Goal: Information Seeking & Learning: Learn about a topic

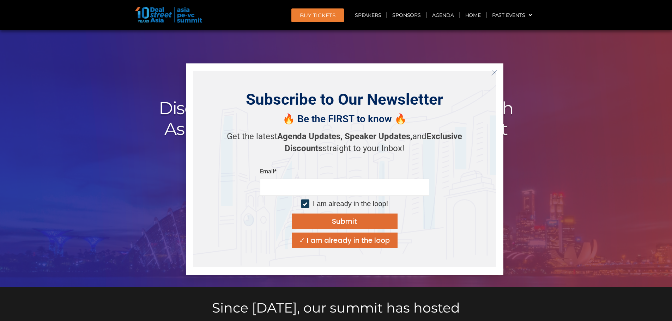
click at [496, 75] on line "Close" at bounding box center [493, 72] width 5 height 5
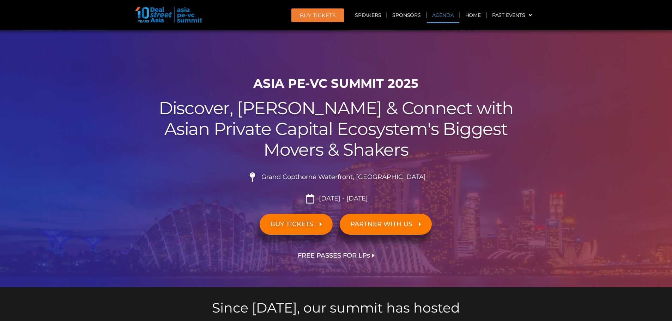
click at [436, 16] on link "Agenda" at bounding box center [443, 15] width 32 height 16
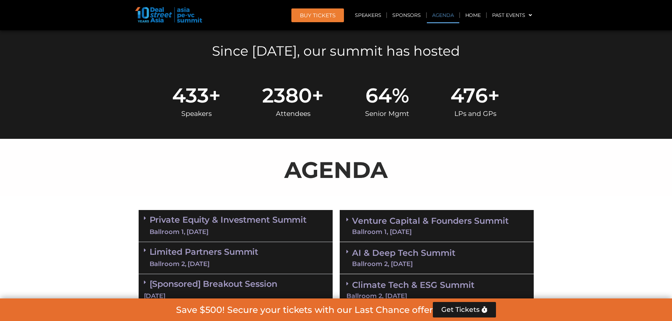
scroll to position [369, 0]
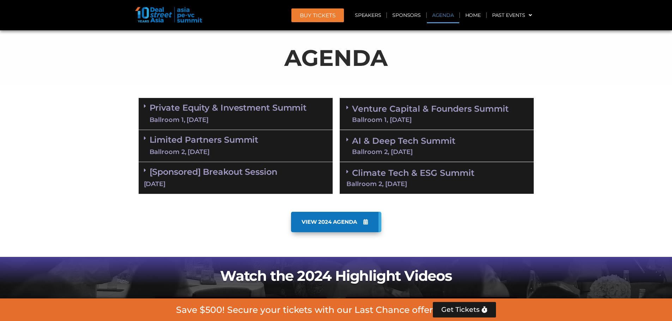
click at [297, 104] on link "Private Equity & Investment Summit Ballroom 1, [DATE]" at bounding box center [228, 113] width 157 height 21
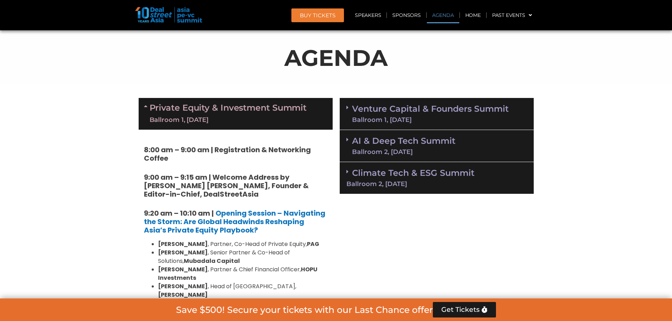
click at [383, 112] on link "Venture Capital & Founders​ Summit Ballroom 1, [DATE]" at bounding box center [430, 114] width 157 height 18
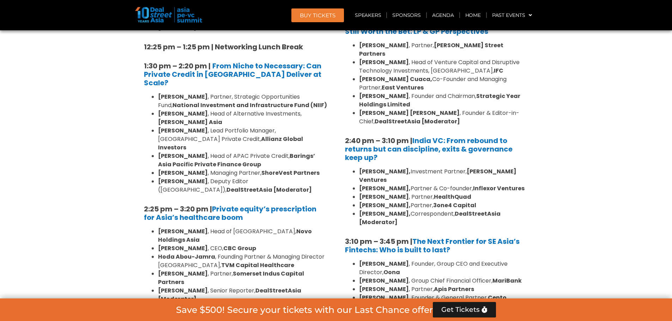
scroll to position [969, 0]
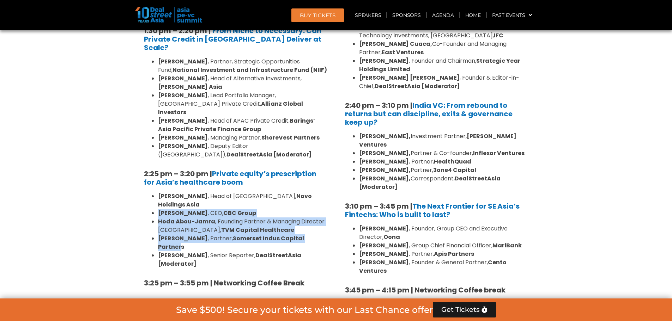
drag, startPoint x: 322, startPoint y: 130, endPoint x: 322, endPoint y: 152, distance: 22.6
click at [322, 192] on ul "[PERSON_NAME] , Head of Asia, Novo Holdings [PERSON_NAME] , CEO, CBC Group [PER…" at bounding box center [235, 230] width 183 height 76
click at [304, 235] on strong "Somerset Indus Capital Partners" at bounding box center [231, 243] width 146 height 17
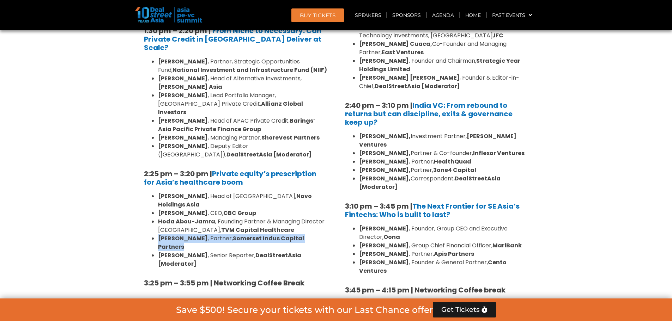
drag, startPoint x: 326, startPoint y: 150, endPoint x: 315, endPoint y: 142, distance: 13.8
click at [315, 192] on ul "[PERSON_NAME] , Head of Asia, Novo Holdings [PERSON_NAME] , CEO, CBC Group [PER…" at bounding box center [235, 230] width 183 height 76
click at [315, 218] on li "[PERSON_NAME] , Founding Partner & Managing Director [GEOGRAPHIC_DATA], TVM Cap…" at bounding box center [242, 226] width 169 height 17
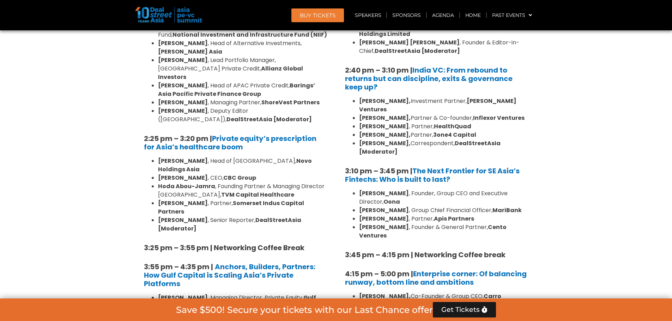
scroll to position [1040, 0]
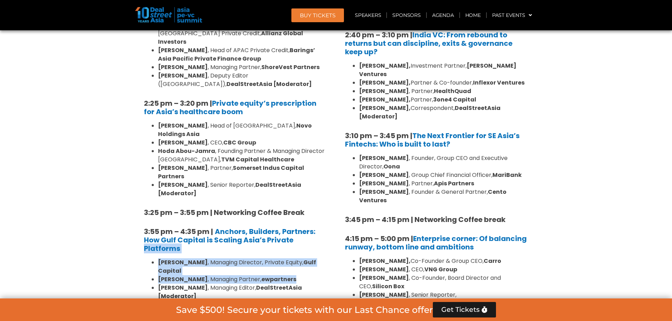
drag, startPoint x: 315, startPoint y: 142, endPoint x: 315, endPoint y: 176, distance: 33.9
click at [315, 176] on div "8:00 am – 9:00 am | Registration & Networking Coffee 9:00 am – 9:15 am | Welcom…" at bounding box center [236, 7] width 194 height 1097
click at [315, 276] on li "[PERSON_NAME] , Managing Partner, ewpartners" at bounding box center [242, 280] width 169 height 8
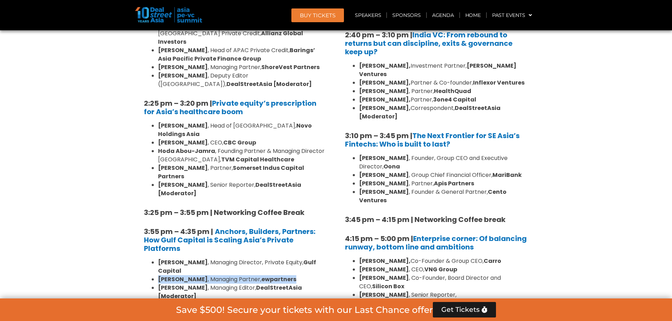
drag, startPoint x: 315, startPoint y: 176, endPoint x: 312, endPoint y: 170, distance: 6.2
click at [312, 259] on ul "[PERSON_NAME] , Managing Director, Private Equity, Gulf Capital [PERSON_NAME] ,…" at bounding box center [235, 280] width 183 height 42
click at [312, 259] on li "[PERSON_NAME] , Managing Director, Private Equity, Gulf Capital" at bounding box center [242, 267] width 169 height 17
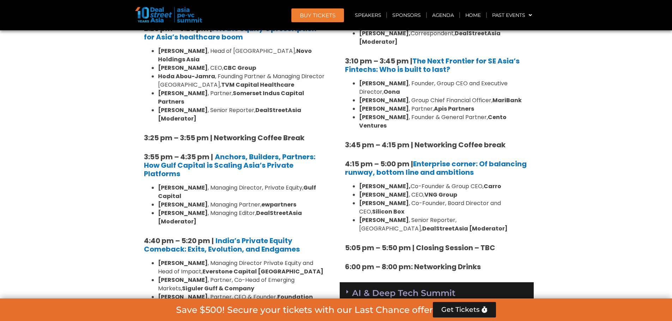
scroll to position [1146, 0]
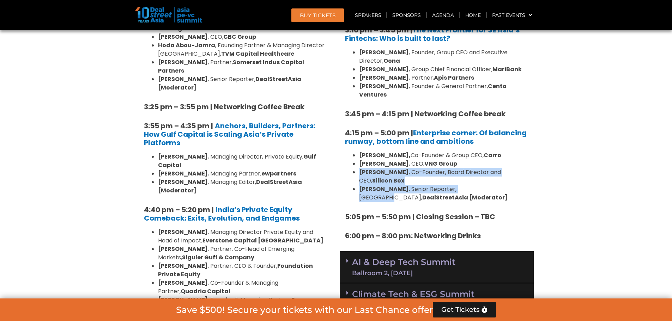
drag, startPoint x: 500, startPoint y: 118, endPoint x: 505, endPoint y: 137, distance: 19.3
click at [505, 151] on ul "[PERSON_NAME], Co-Founder & Group CEO, [PERSON_NAME] , CEO, VNG Group [PERSON_N…" at bounding box center [436, 176] width 183 height 51
click at [505, 185] on li "[PERSON_NAME] , Senior Reporter, [GEOGRAPHIC_DATA], DealStreetAsia [Moderator]" at bounding box center [443, 193] width 169 height 17
drag, startPoint x: 506, startPoint y: 136, endPoint x: 507, endPoint y: 114, distance: 21.9
click at [507, 151] on ul "[PERSON_NAME], Co-Founder & Group CEO, [PERSON_NAME] , CEO, VNG Group [PERSON_N…" at bounding box center [436, 176] width 183 height 51
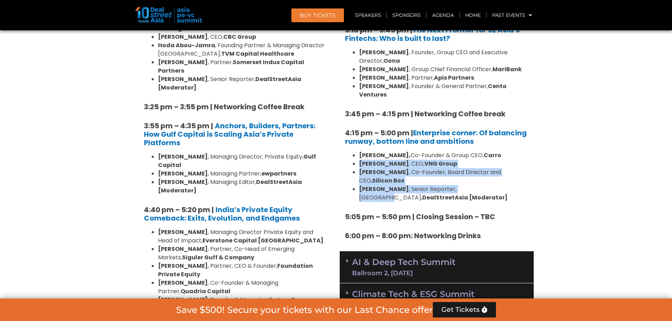
click at [507, 151] on li "[PERSON_NAME], Co-Founder & Group CEO, Carro" at bounding box center [443, 155] width 169 height 8
drag, startPoint x: 507, startPoint y: 114, endPoint x: 507, endPoint y: 135, distance: 21.2
click at [507, 151] on ul "[PERSON_NAME], Co-Founder & Group CEO, [PERSON_NAME] , CEO, VNG Group [PERSON_N…" at bounding box center [436, 176] width 183 height 51
click at [507, 185] on li "[PERSON_NAME] , Senior Reporter, [GEOGRAPHIC_DATA], DealStreetAsia [Moderator]" at bounding box center [443, 193] width 169 height 17
drag, startPoint x: 507, startPoint y: 135, endPoint x: 509, endPoint y: 117, distance: 17.7
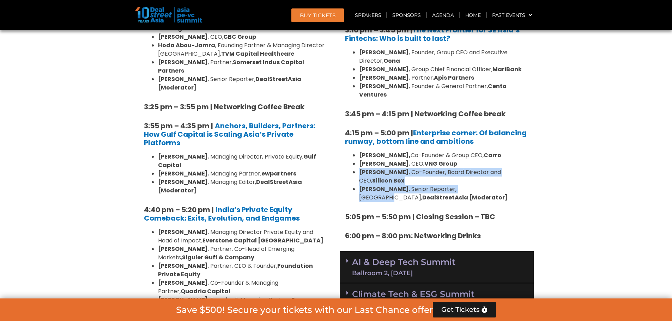
click at [509, 151] on ul "[PERSON_NAME], Co-Founder & Group CEO, [PERSON_NAME] , CEO, VNG Group [PERSON_N…" at bounding box center [436, 176] width 183 height 51
click at [509, 160] on li "[PERSON_NAME] , CEO, VNG Group" at bounding box center [443, 164] width 169 height 8
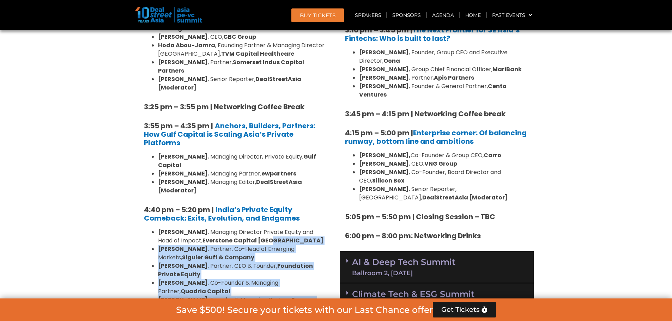
drag, startPoint x: 306, startPoint y: 132, endPoint x: 321, endPoint y: 203, distance: 72.5
click at [321, 228] on ul "[PERSON_NAME] , Managing Director Private Equity and Head of Impact, Everstone …" at bounding box center [235, 279] width 183 height 102
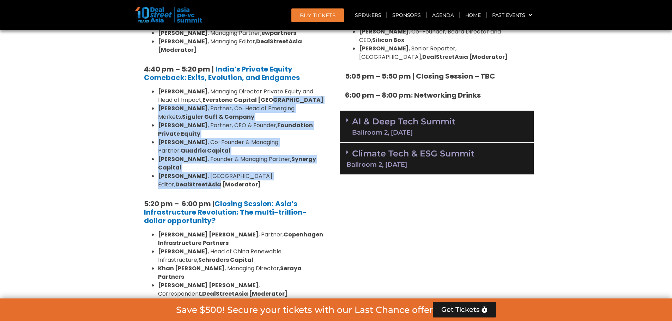
scroll to position [1287, 0]
drag, startPoint x: 322, startPoint y: 133, endPoint x: 324, endPoint y: 157, distance: 23.4
click at [324, 230] on ul "[PERSON_NAME] [PERSON_NAME] , Partner, Copenhagen Infrastructure Partners [PERS…" at bounding box center [235, 264] width 183 height 68
click at [324, 264] on li "[PERSON_NAME] , Managing Director, Seraya Partners" at bounding box center [242, 272] width 169 height 17
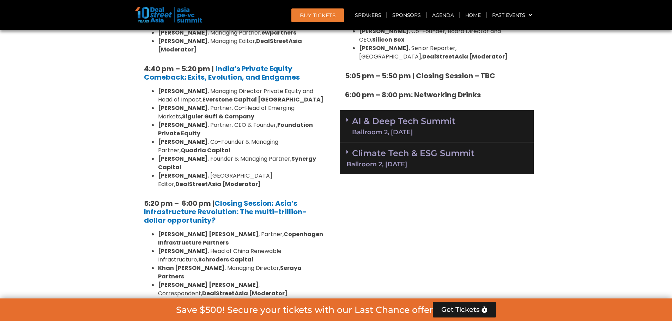
click at [297, 309] on div "Limited Partners [GEOGRAPHIC_DATA] 2, [DATE]" at bounding box center [236, 325] width 194 height 32
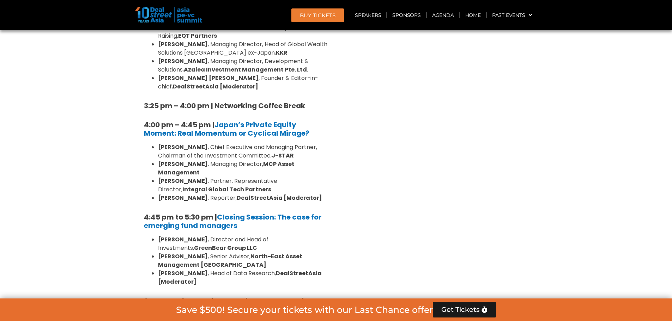
scroll to position [2063, 0]
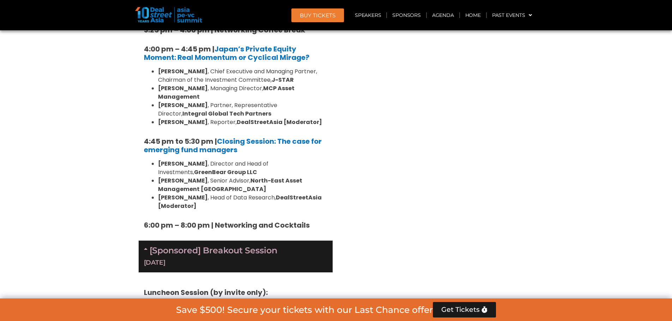
scroll to position [2169, 0]
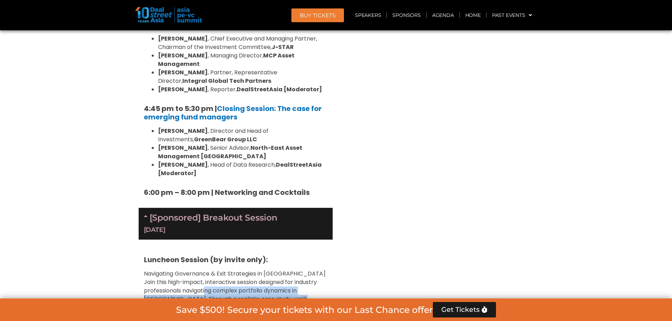
drag, startPoint x: 212, startPoint y: 128, endPoint x: 252, endPoint y: 160, distance: 50.6
click at [252, 270] on p "Navigating Governance & Exit Strategies in [GEOGRAPHIC_DATA] Join this high-imp…" at bounding box center [235, 308] width 183 height 76
drag, startPoint x: 265, startPoint y: 153, endPoint x: 210, endPoint y: 117, distance: 65.6
click at [210, 270] on p "Navigating Governance & Exit Strategies in [GEOGRAPHIC_DATA] Join this high-imp…" at bounding box center [235, 308] width 183 height 76
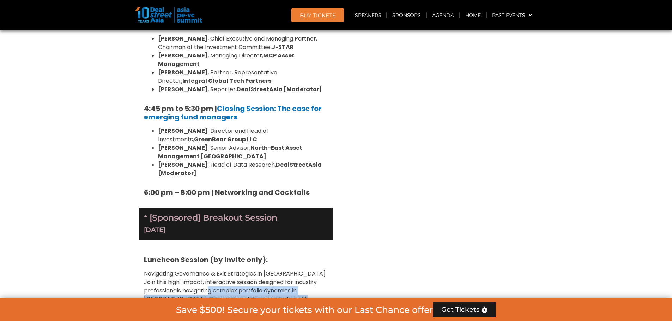
click at [210, 270] on p "Navigating Governance & Exit Strategies in [GEOGRAPHIC_DATA] Join this high-imp…" at bounding box center [235, 308] width 183 height 76
drag, startPoint x: 212, startPoint y: 113, endPoint x: 234, endPoint y: 155, distance: 46.9
click at [234, 270] on p "Navigating Governance & Exit Strategies in [GEOGRAPHIC_DATA] Join this high-imp…" at bounding box center [235, 308] width 183 height 76
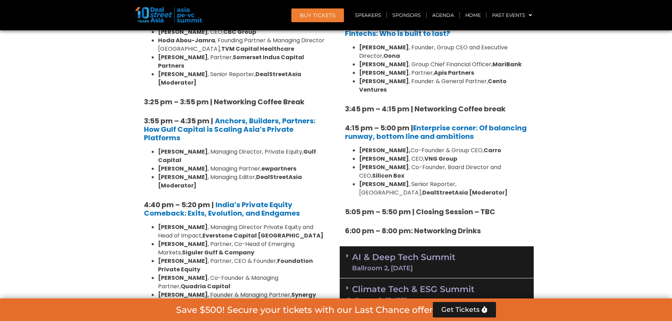
scroll to position [1216, 0]
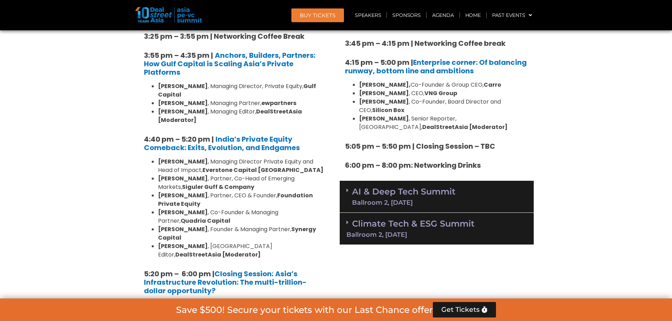
click at [424, 188] on link "AI & Deep Tech Summit Ballroom 2, [DATE]" at bounding box center [403, 197] width 103 height 18
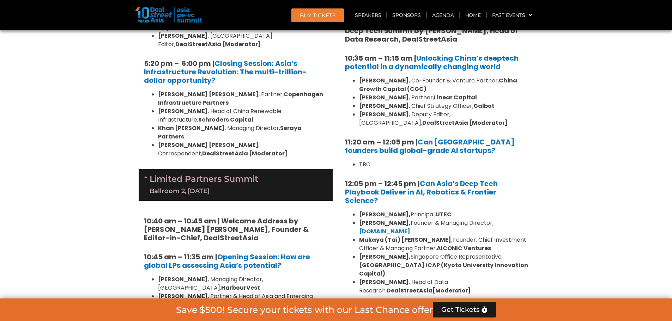
scroll to position [1498, 0]
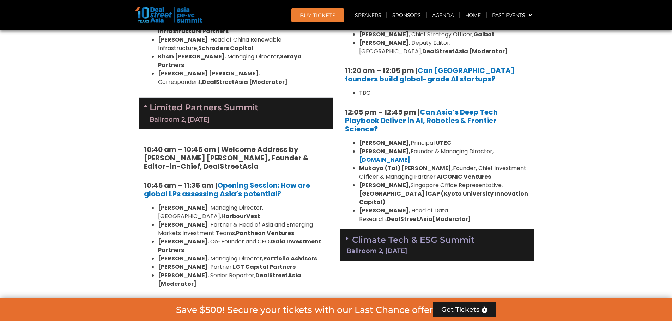
click at [522, 248] on div "Ballroom 2, [DATE]" at bounding box center [436, 251] width 181 height 6
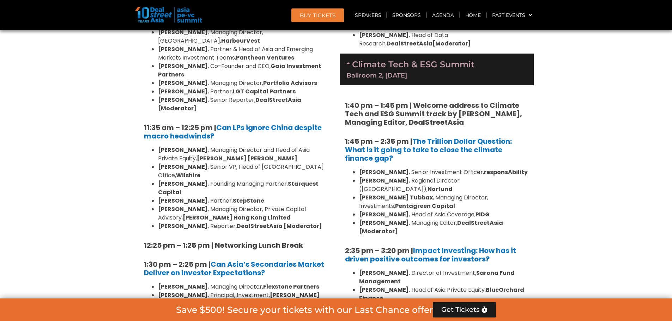
scroll to position [1675, 0]
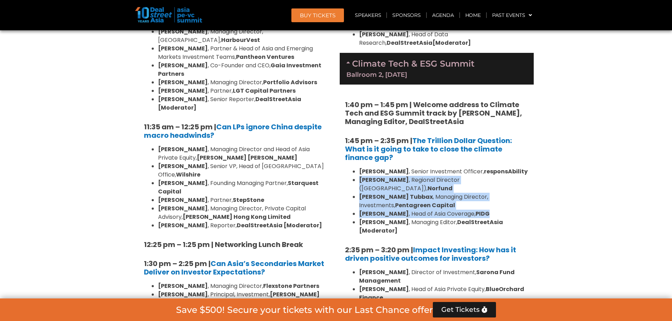
drag, startPoint x: 547, startPoint y: 113, endPoint x: 552, endPoint y: 145, distance: 32.1
drag, startPoint x: 552, startPoint y: 145, endPoint x: 551, endPoint y: 112, distance: 33.2
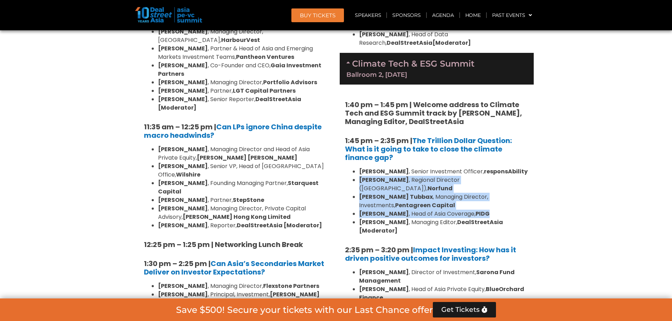
drag, startPoint x: 551, startPoint y: 112, endPoint x: 553, endPoint y: 143, distance: 30.7
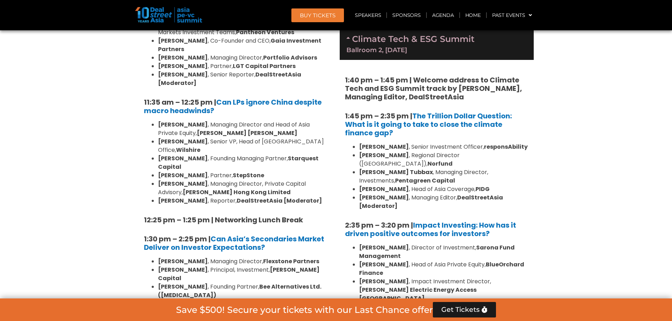
scroll to position [1710, 0]
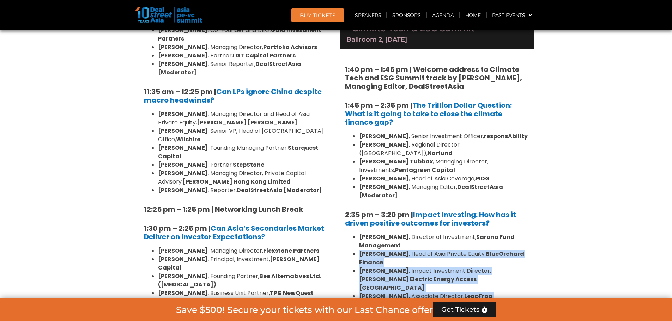
drag, startPoint x: 553, startPoint y: 175, endPoint x: 550, endPoint y: 208, distance: 32.9
drag, startPoint x: 550, startPoint y: 208, endPoint x: 547, endPoint y: 162, distance: 46.0
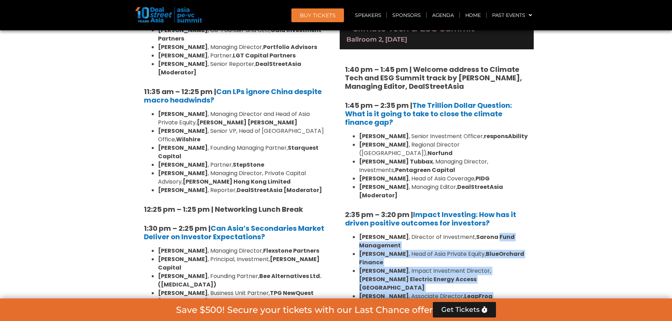
drag, startPoint x: 546, startPoint y: 206, endPoint x: 546, endPoint y: 213, distance: 7.4
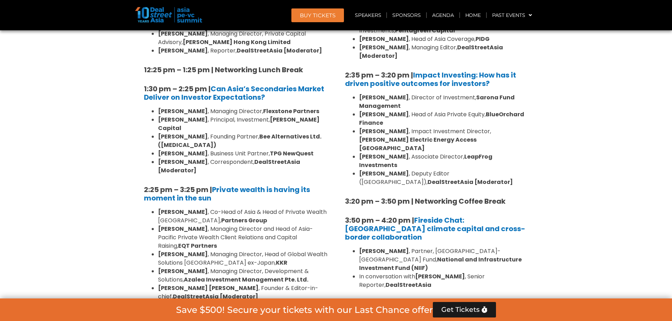
scroll to position [1851, 0]
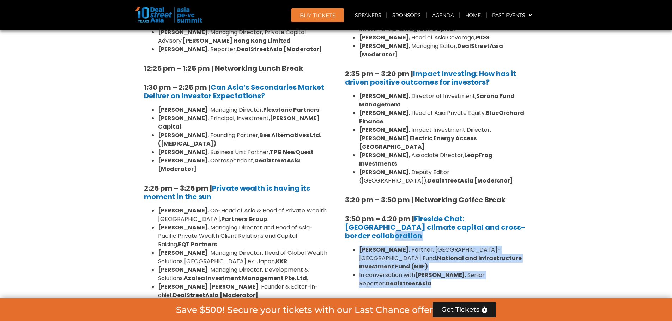
drag, startPoint x: 545, startPoint y: 133, endPoint x: 544, endPoint y: 175, distance: 42.4
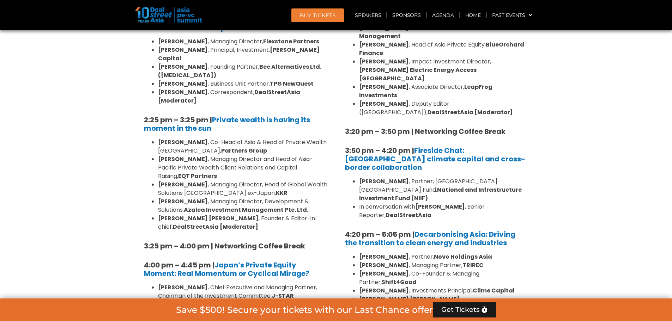
scroll to position [1922, 0]
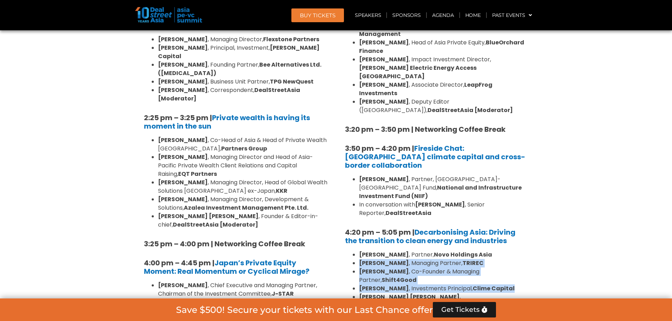
drag, startPoint x: 541, startPoint y: 153, endPoint x: 553, endPoint y: 175, distance: 24.3
drag, startPoint x: 553, startPoint y: 175, endPoint x: 562, endPoint y: 141, distance: 35.1
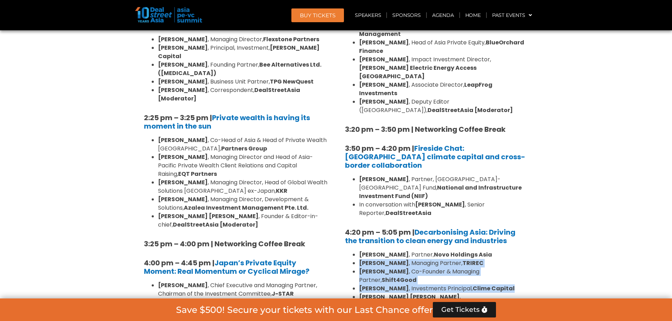
drag, startPoint x: 562, startPoint y: 141, endPoint x: 562, endPoint y: 170, distance: 28.9
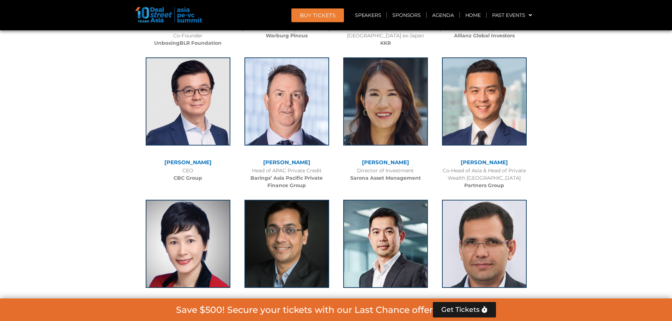
scroll to position [3262, 0]
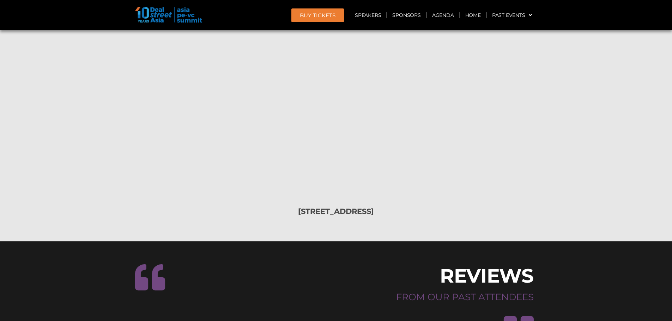
scroll to position [9613, 0]
